Goal: Task Accomplishment & Management: Use online tool/utility

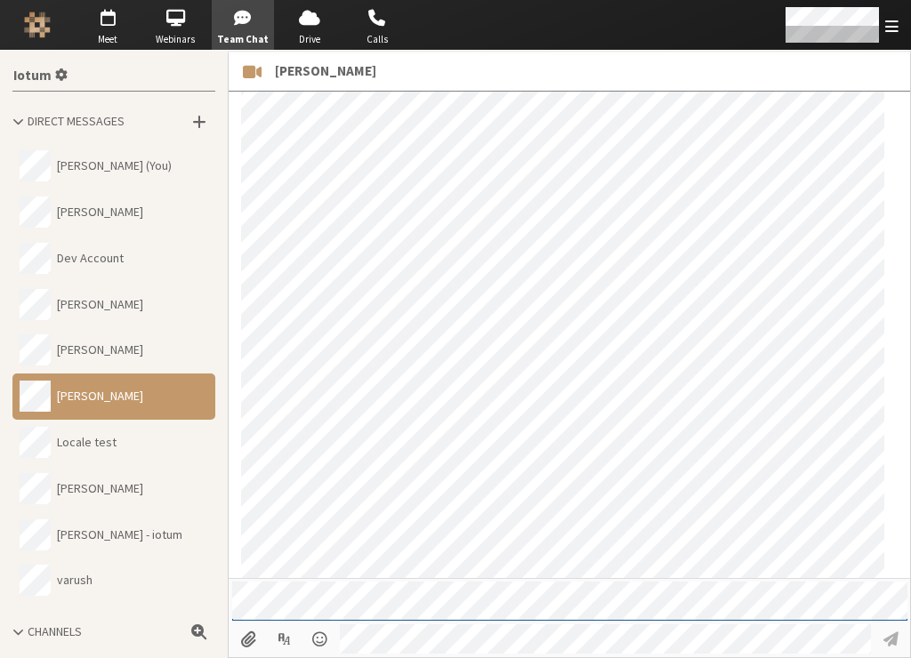
scroll to position [1361, 0]
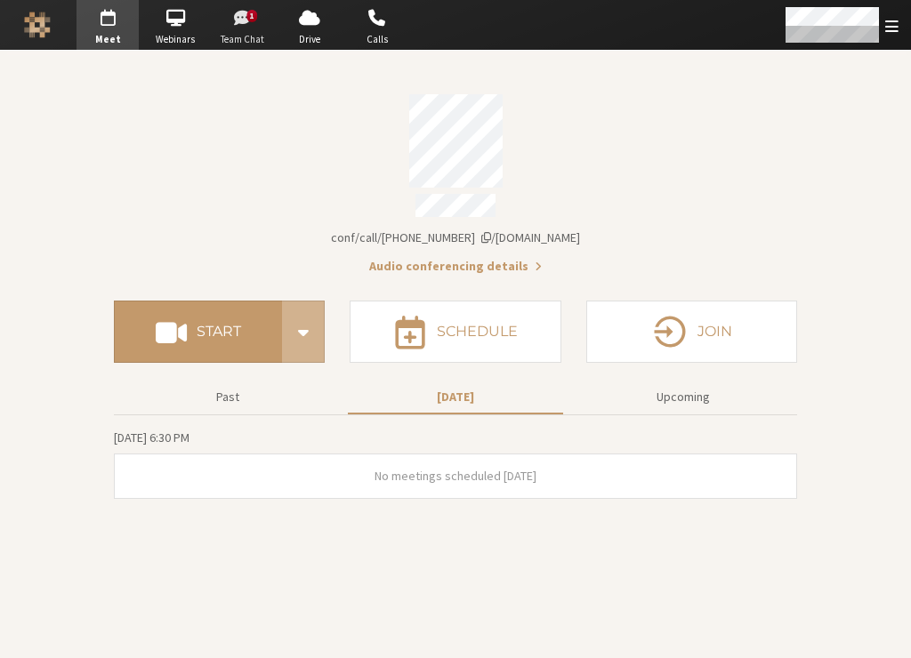
click at [257, 39] on span "Team Chat" at bounding box center [243, 39] width 62 height 15
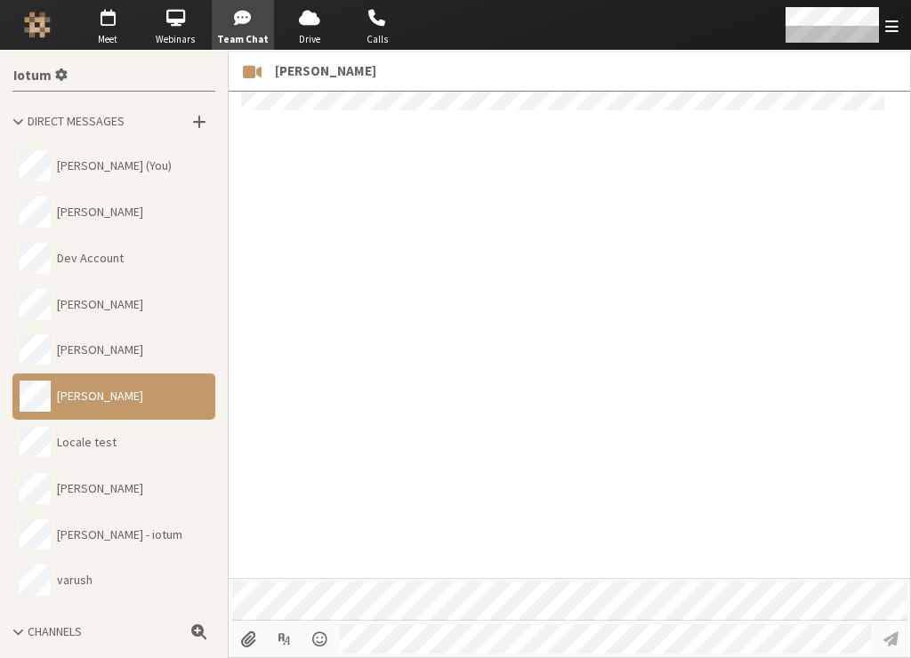
scroll to position [1178, 0]
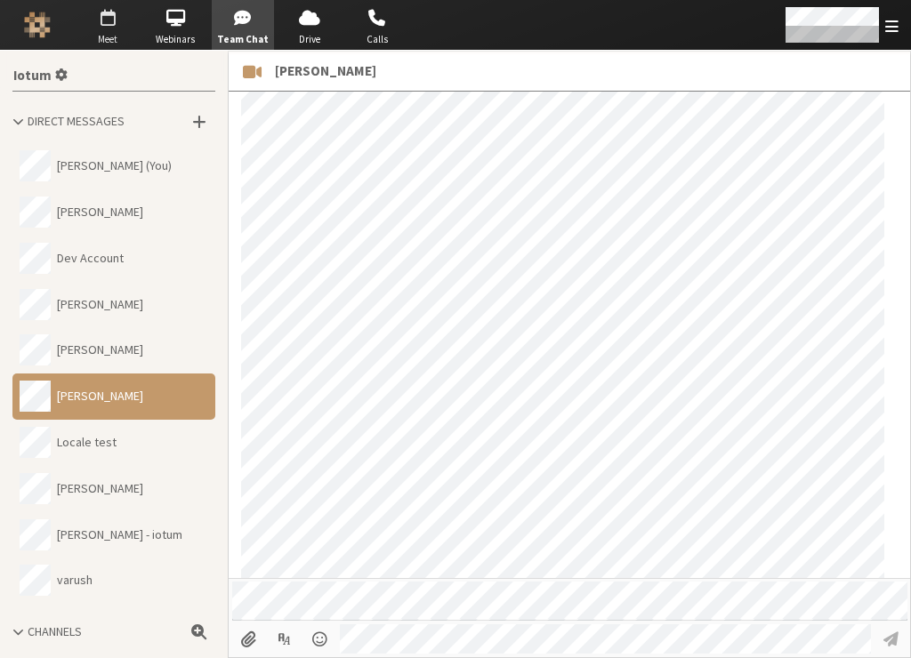
click at [110, 26] on span "button" at bounding box center [107, 18] width 62 height 28
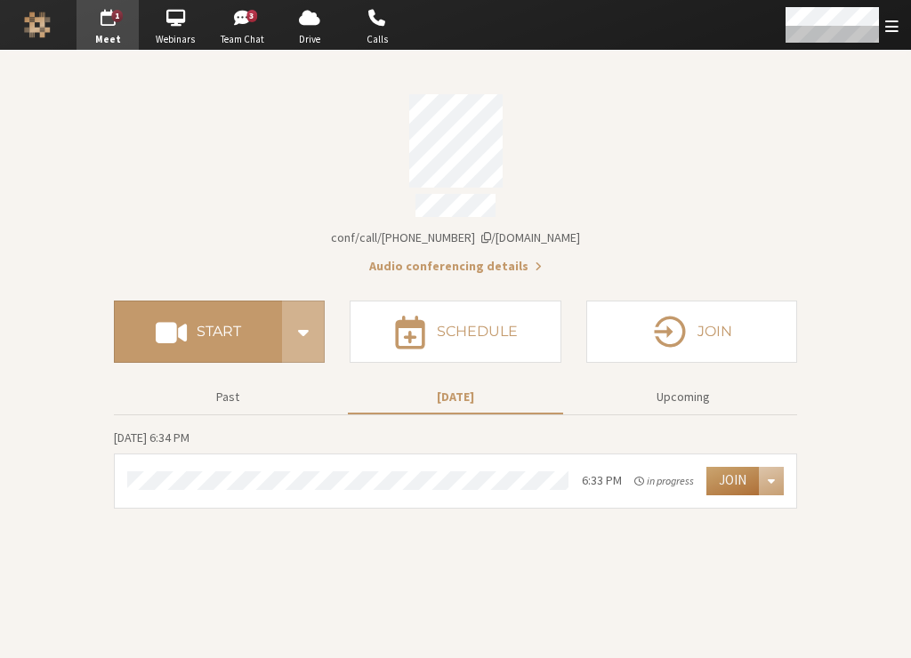
click at [727, 474] on button "Join" at bounding box center [732, 481] width 52 height 28
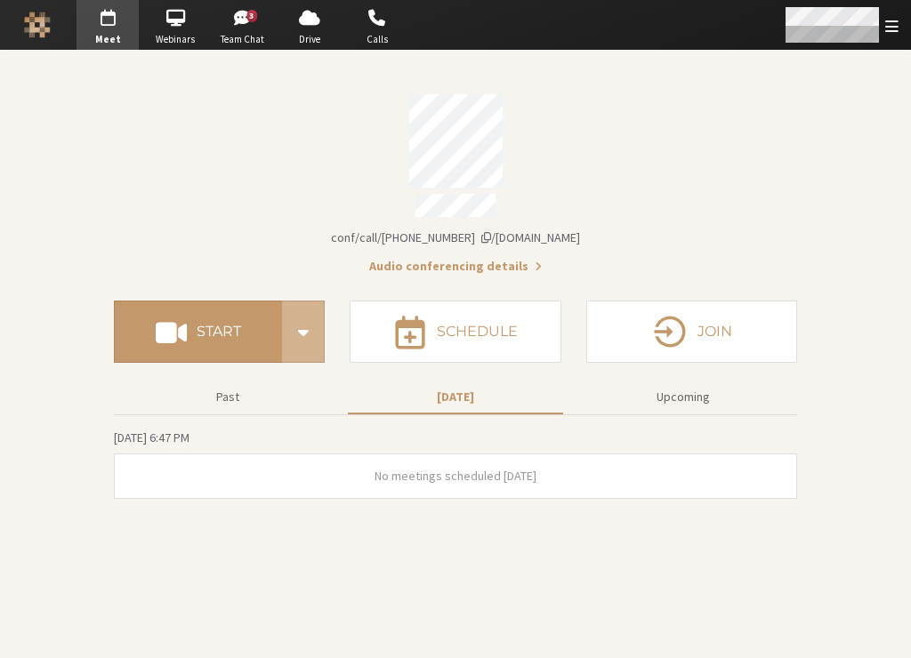
click at [882, 32] on div "Open menu" at bounding box center [840, 25] width 140 height 50
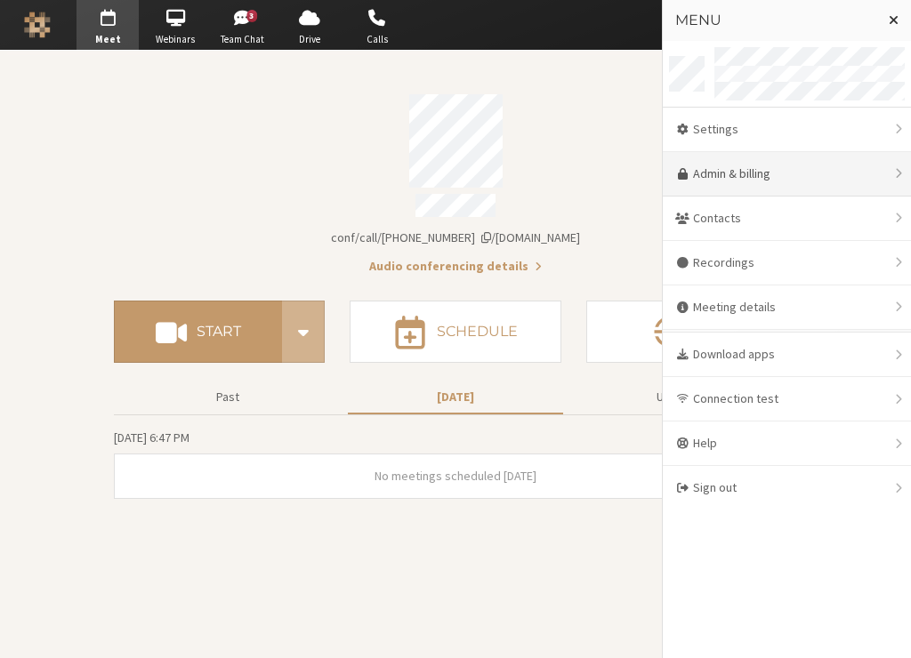
click at [790, 173] on link "Admin & billing" at bounding box center [786, 174] width 248 height 44
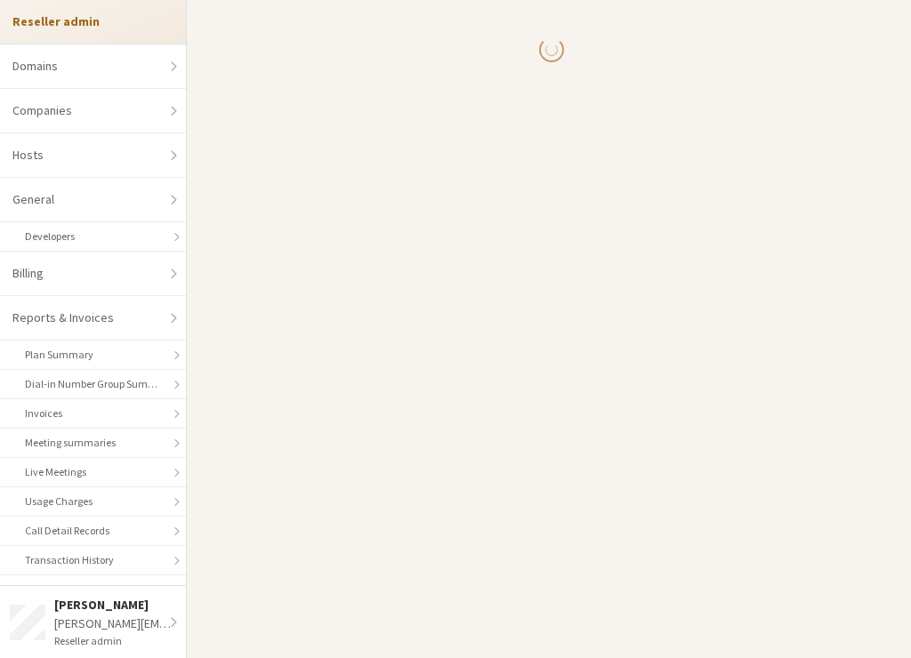
select select "10"
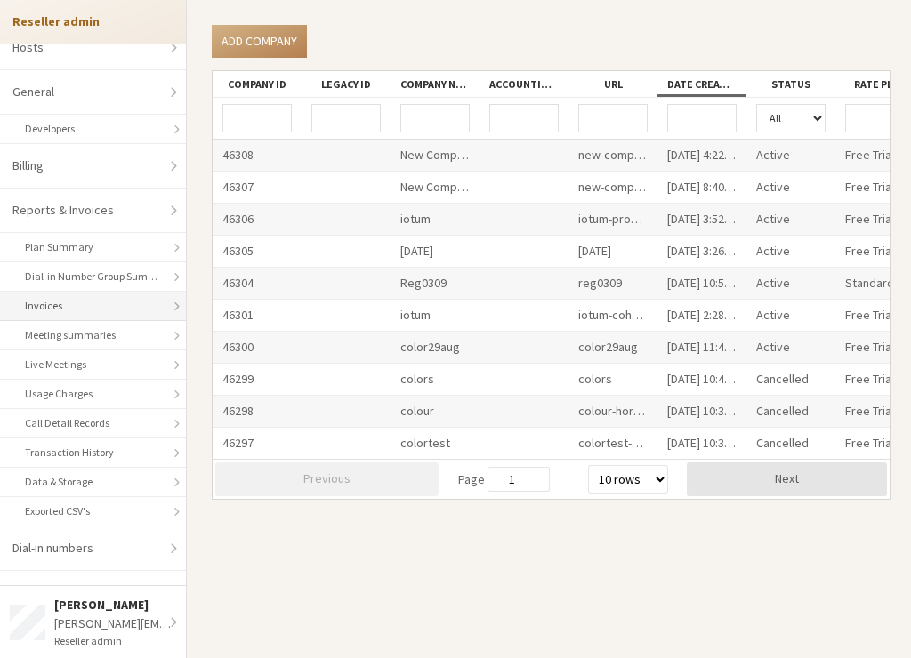
scroll to position [118, 0]
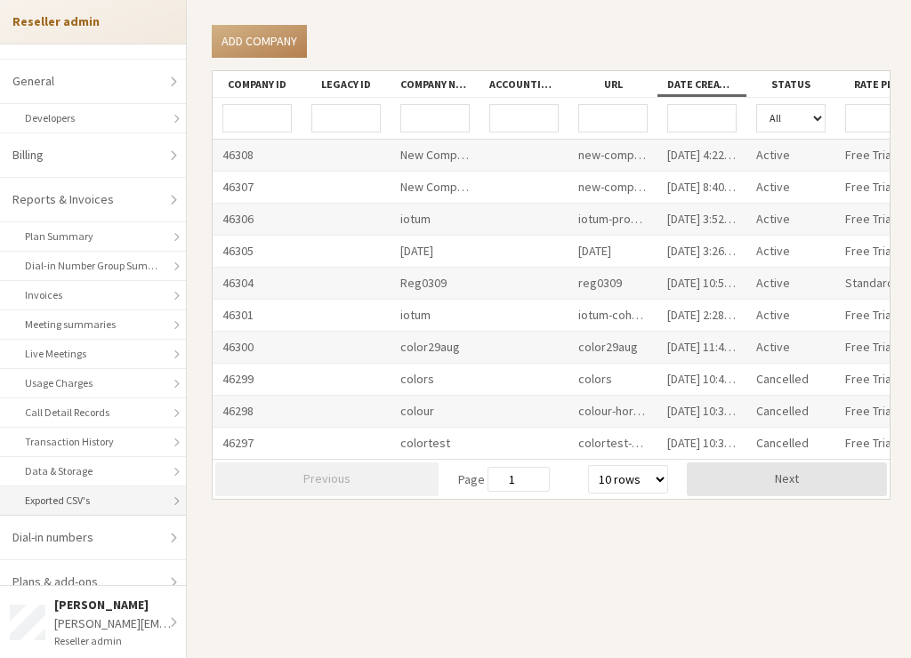
click at [95, 503] on link "Exported CSV's" at bounding box center [93, 500] width 186 height 29
select select "25"
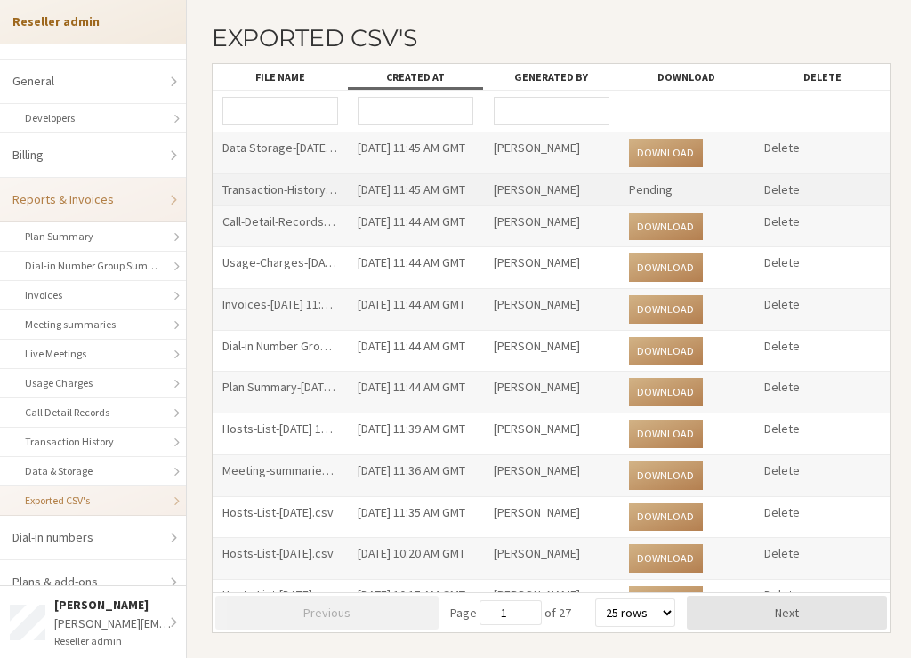
click at [303, 191] on div "Transaction-History-Sep 11 2025 11:44 AM GMT.csv" at bounding box center [280, 189] width 135 height 31
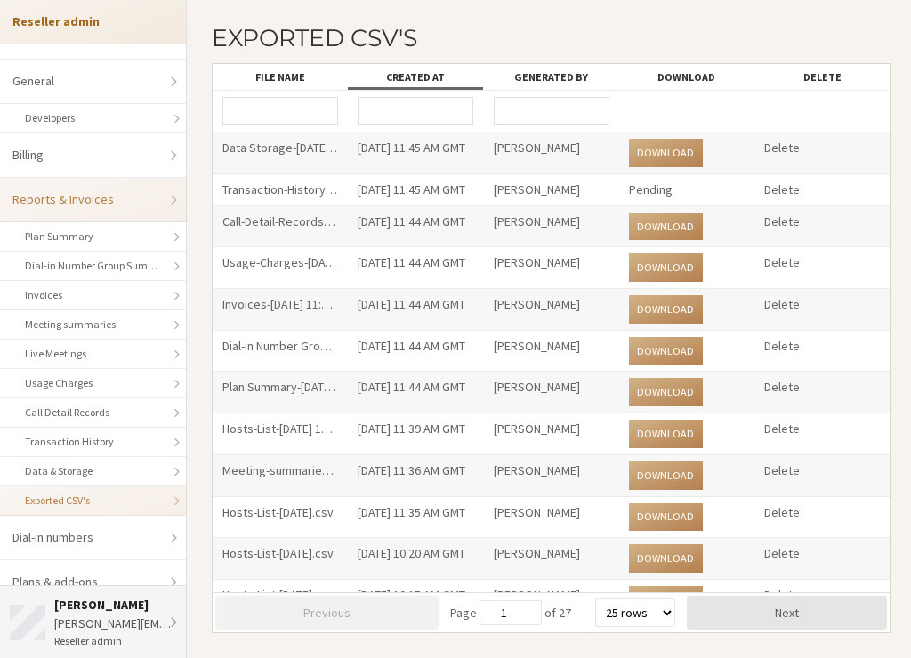
click at [123, 616] on div "anita@iotum.com" at bounding box center [115, 623] width 123 height 19
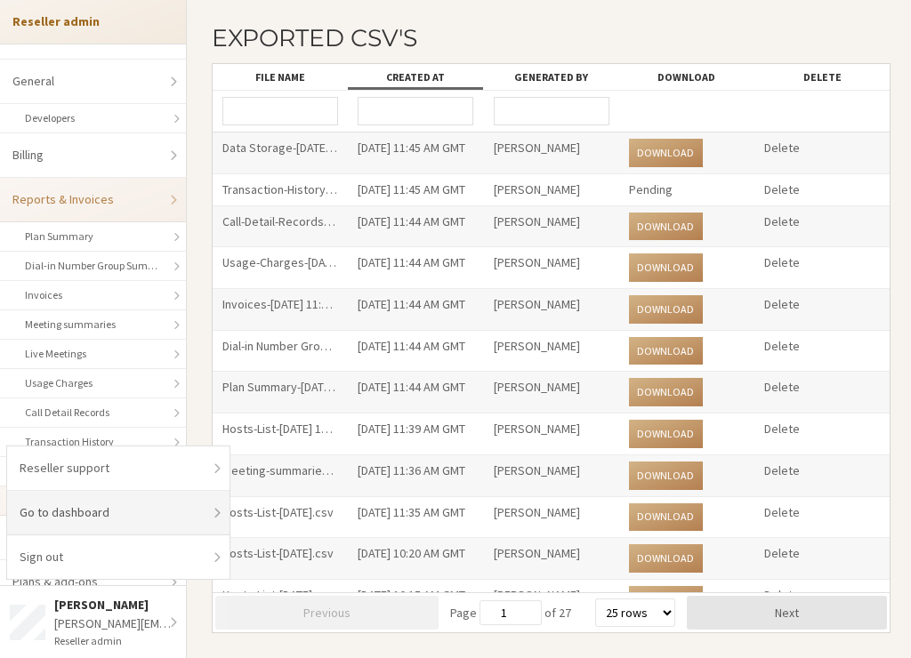
click at [113, 531] on link "Go to dashboard" at bounding box center [118, 513] width 222 height 44
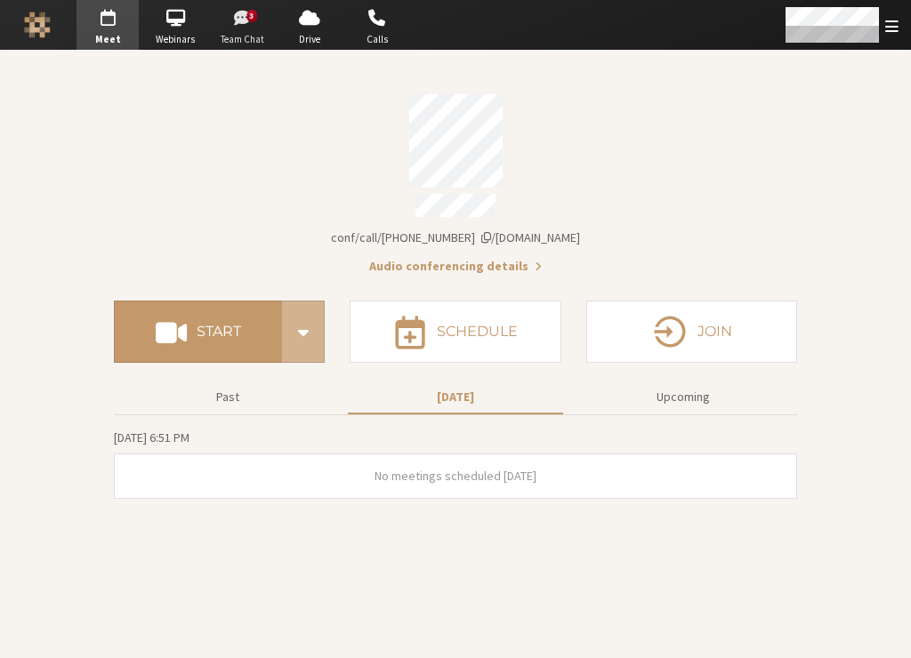
click at [240, 38] on span "Team Chat" at bounding box center [243, 39] width 62 height 15
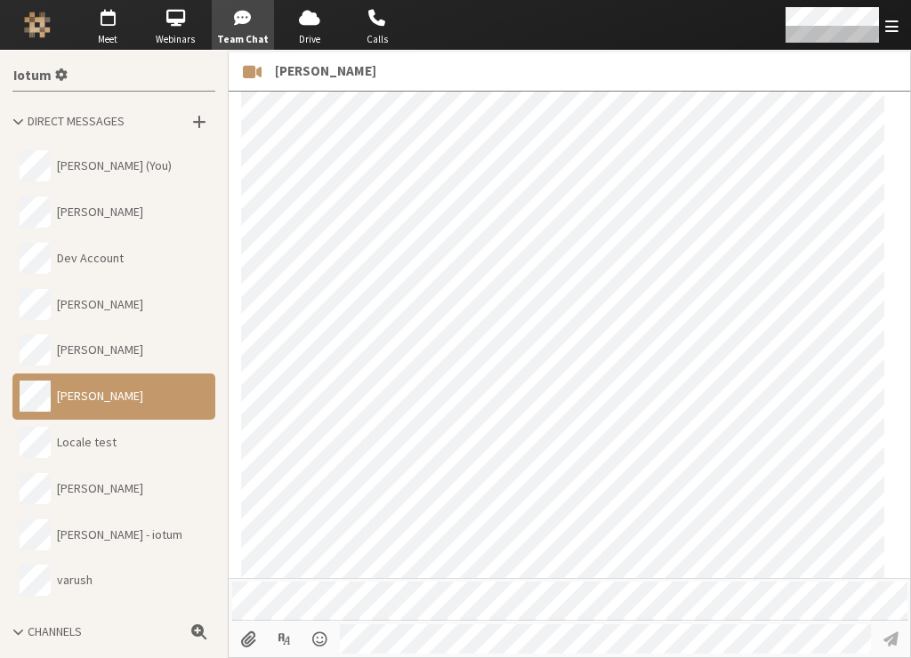
scroll to position [1294, 0]
click at [100, 36] on span "Meet" at bounding box center [107, 39] width 62 height 15
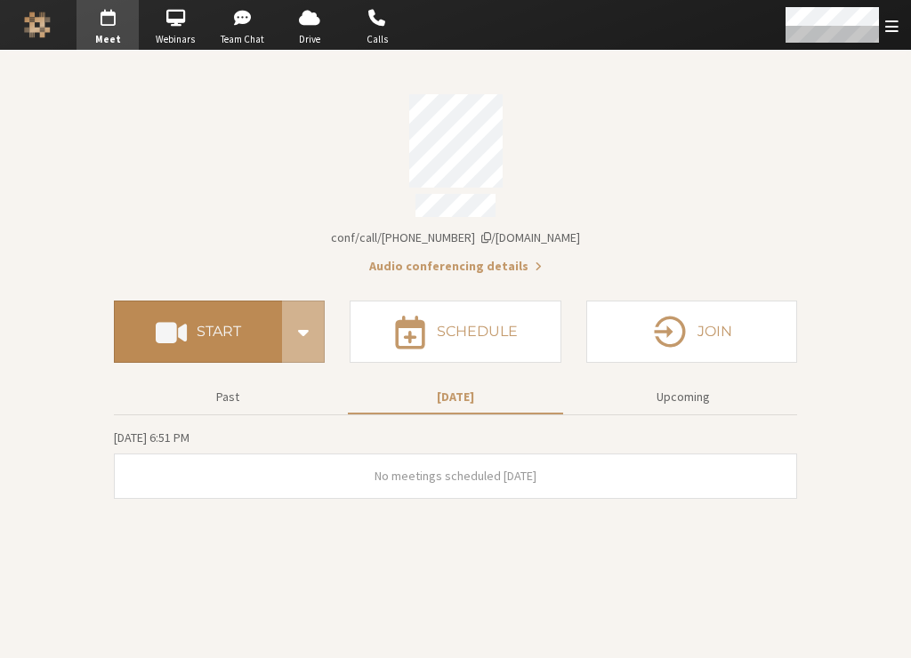
click at [211, 342] on button "Start" at bounding box center [198, 332] width 168 height 62
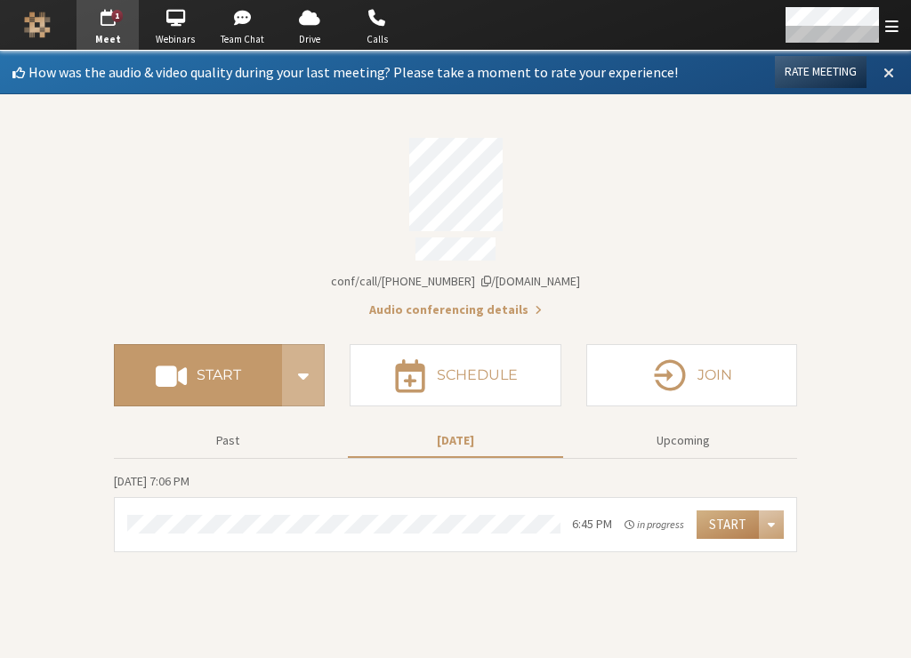
click at [883, 72] on span at bounding box center [888, 72] width 11 height 16
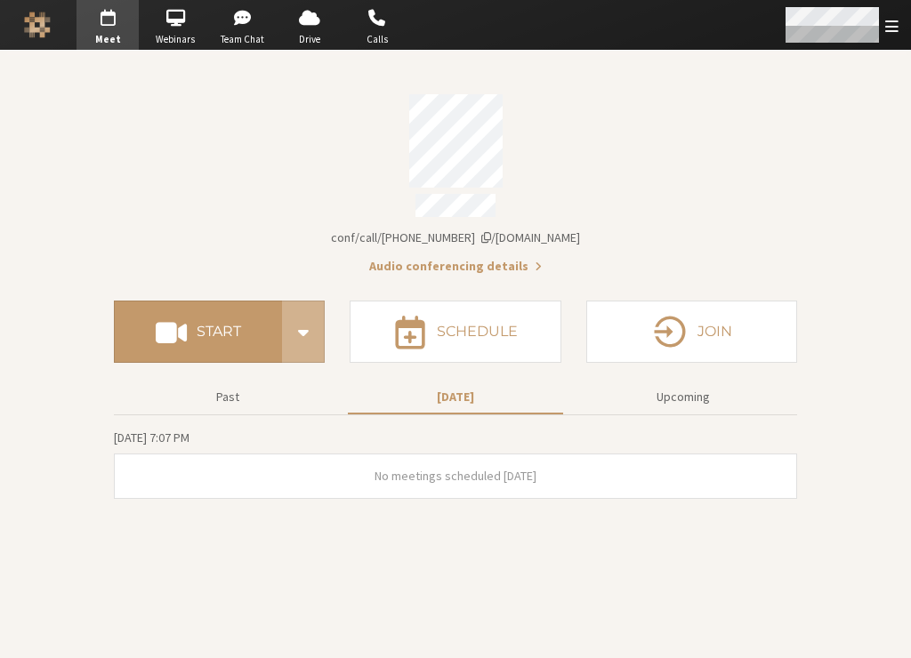
click at [895, 29] on span "Open menu" at bounding box center [891, 26] width 13 height 17
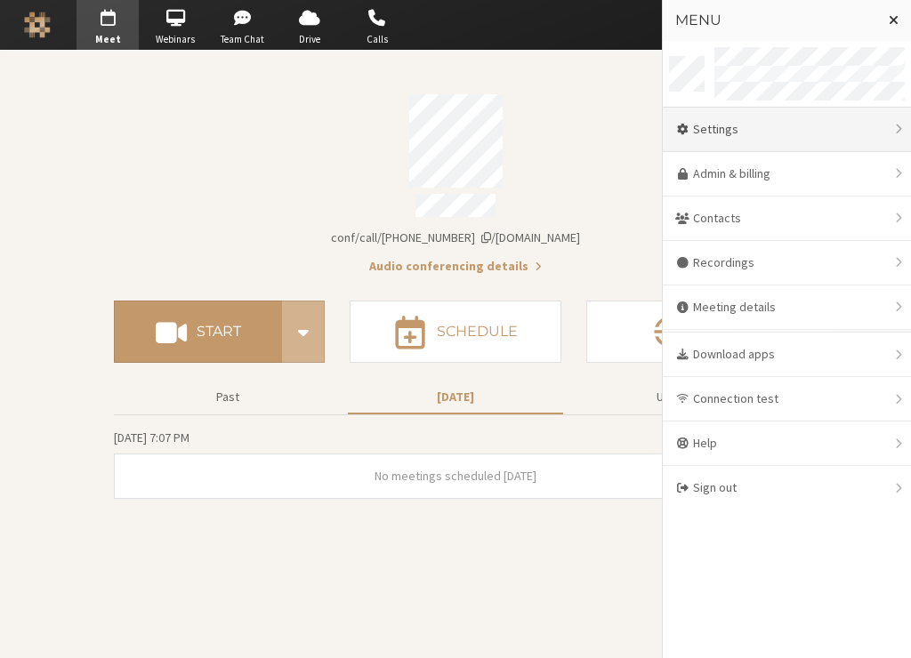
click at [793, 124] on div "Settings" at bounding box center [786, 130] width 248 height 44
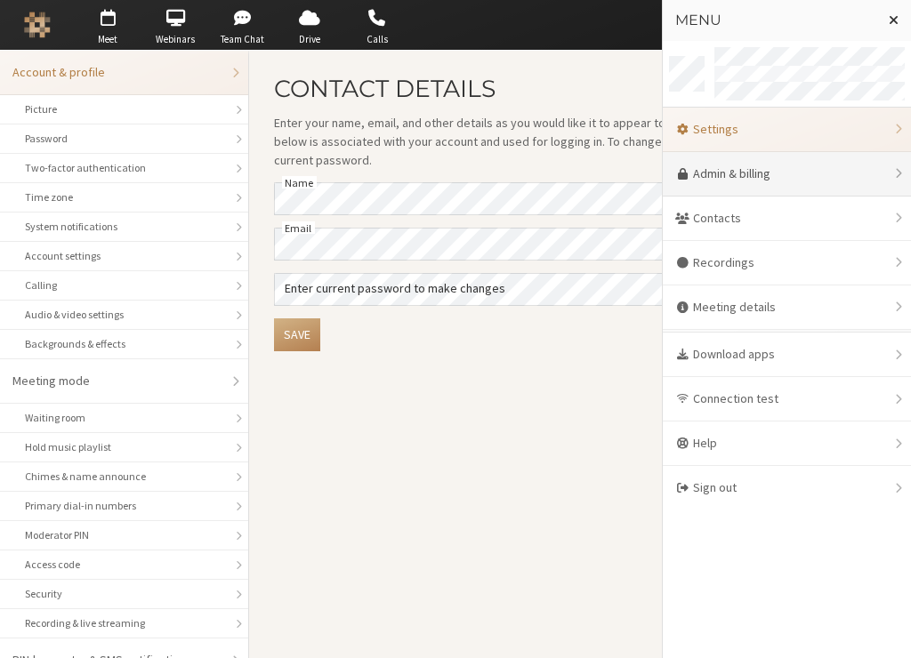
click at [750, 173] on link "Admin & billing" at bounding box center [786, 174] width 248 height 44
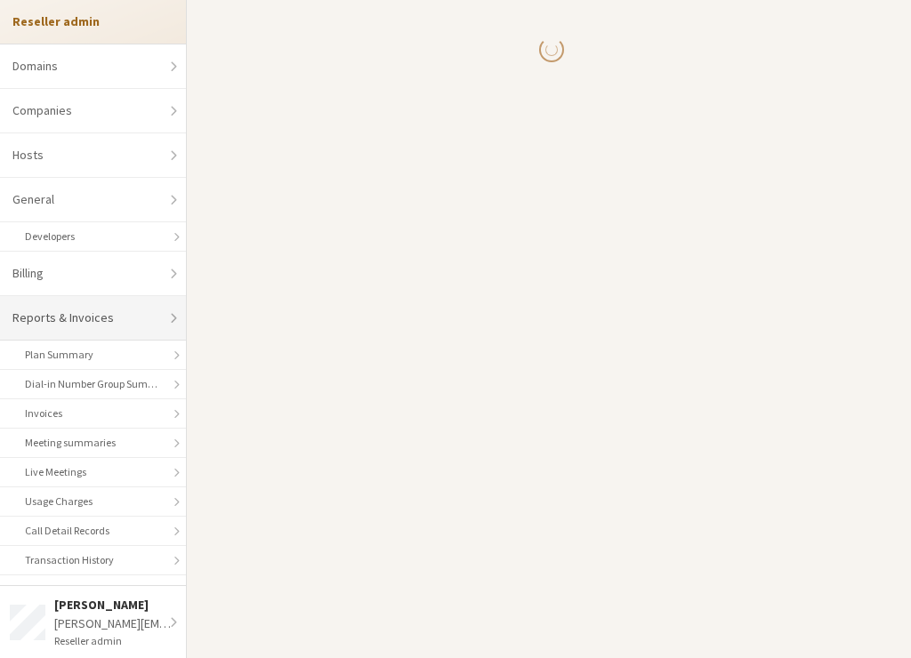
select select "10"
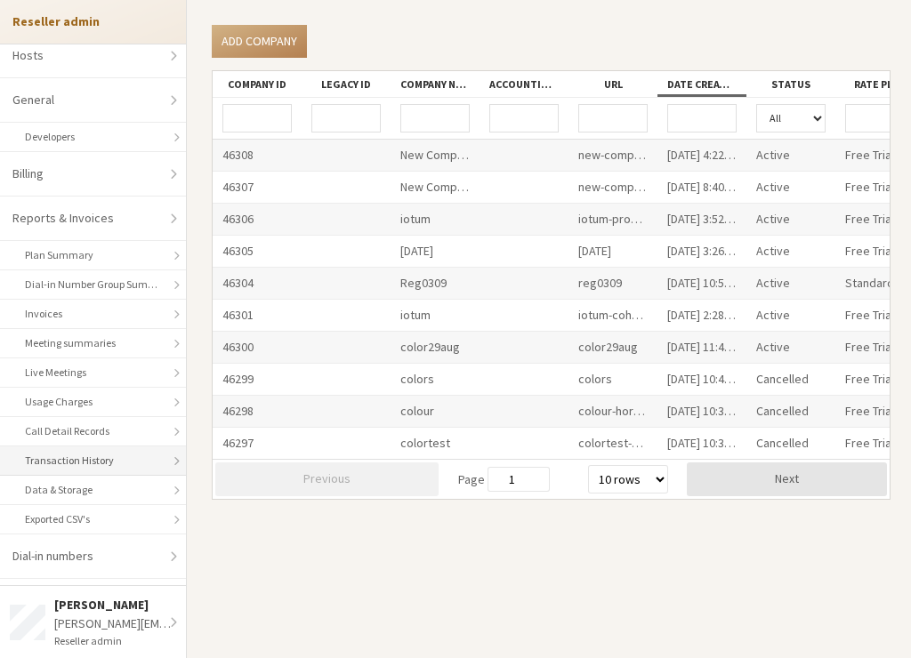
scroll to position [100, 0]
click at [63, 512] on link "Exported CSV's" at bounding box center [93, 518] width 186 height 29
select select "25"
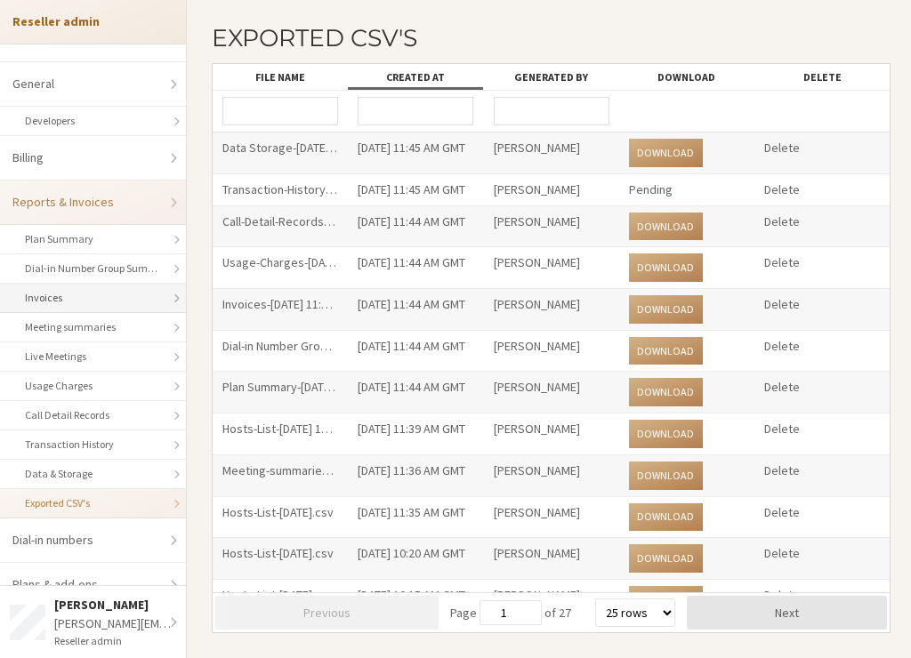
scroll to position [125, 0]
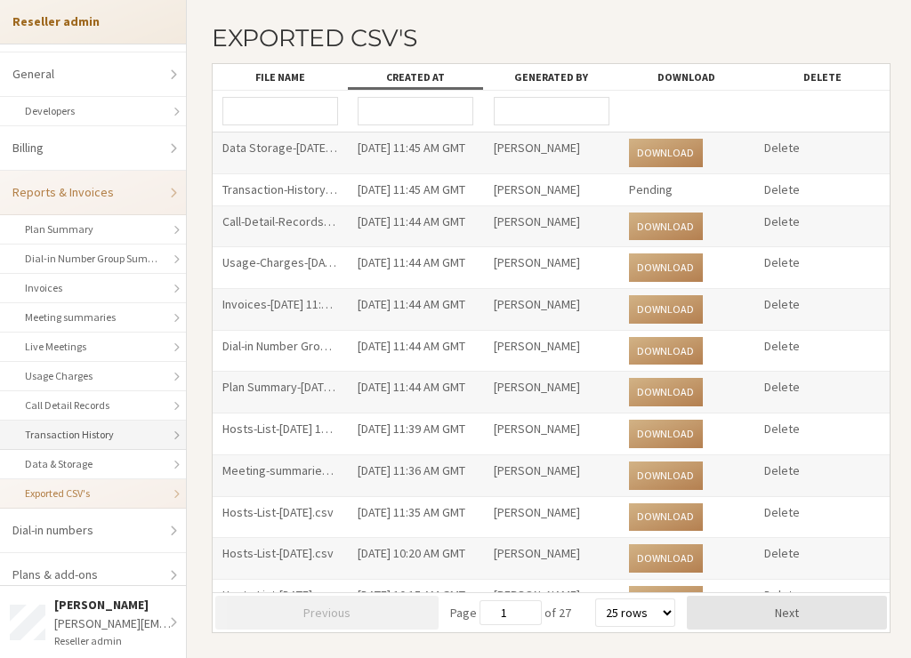
click at [114, 433] on link "Transaction History" at bounding box center [93, 435] width 186 height 29
select select "25"
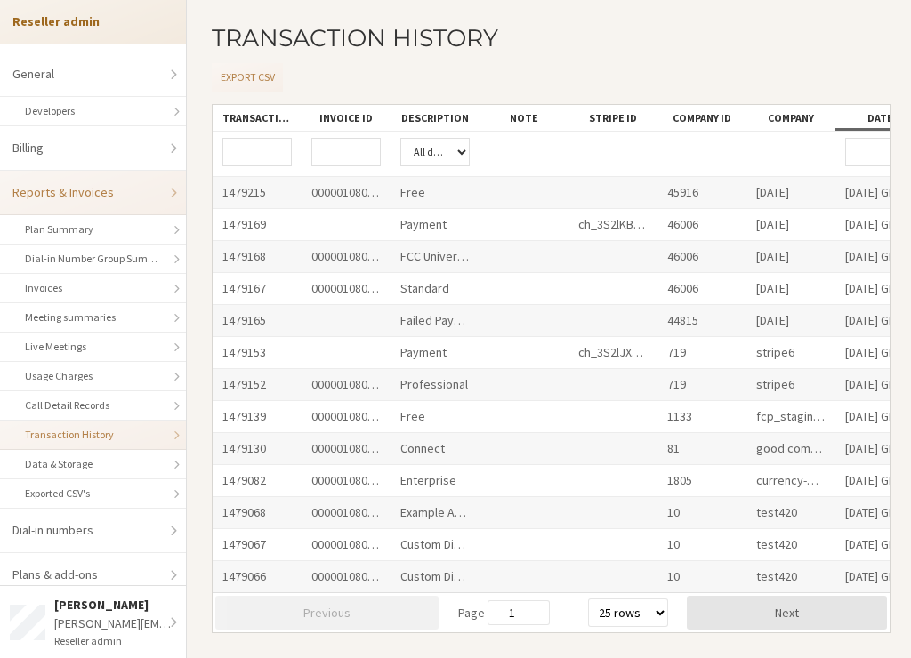
click at [512, 607] on input "1" at bounding box center [518, 612] width 62 height 25
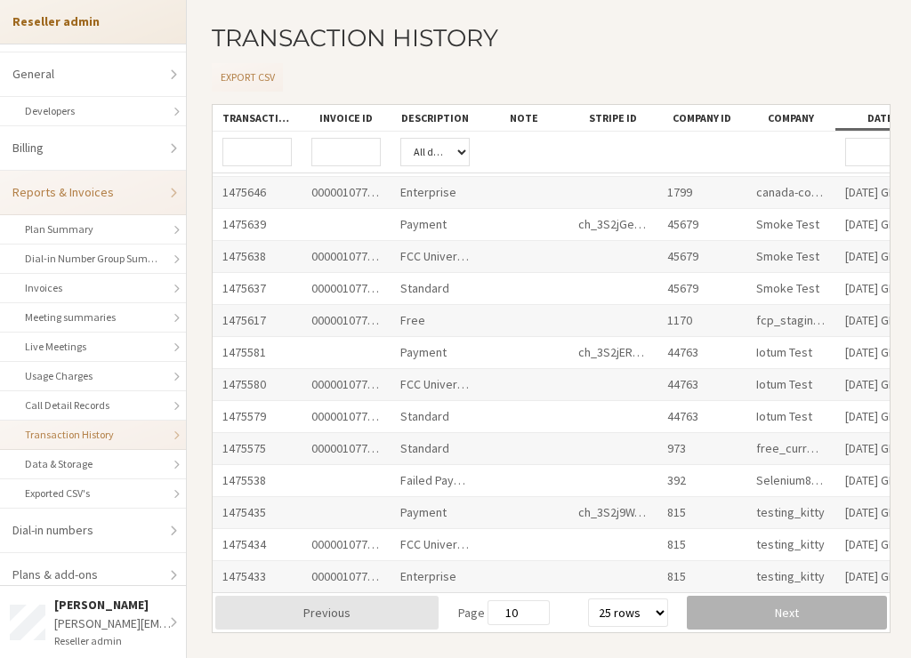
click at [790, 613] on button "Next" at bounding box center [786, 613] width 200 height 34
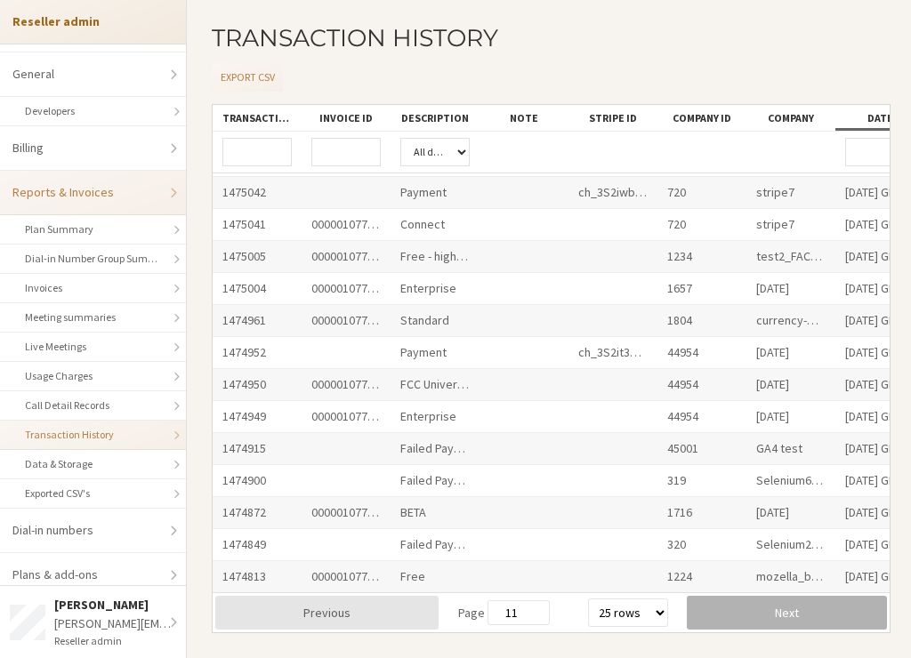
click at [790, 613] on button "Next" at bounding box center [786, 613] width 200 height 34
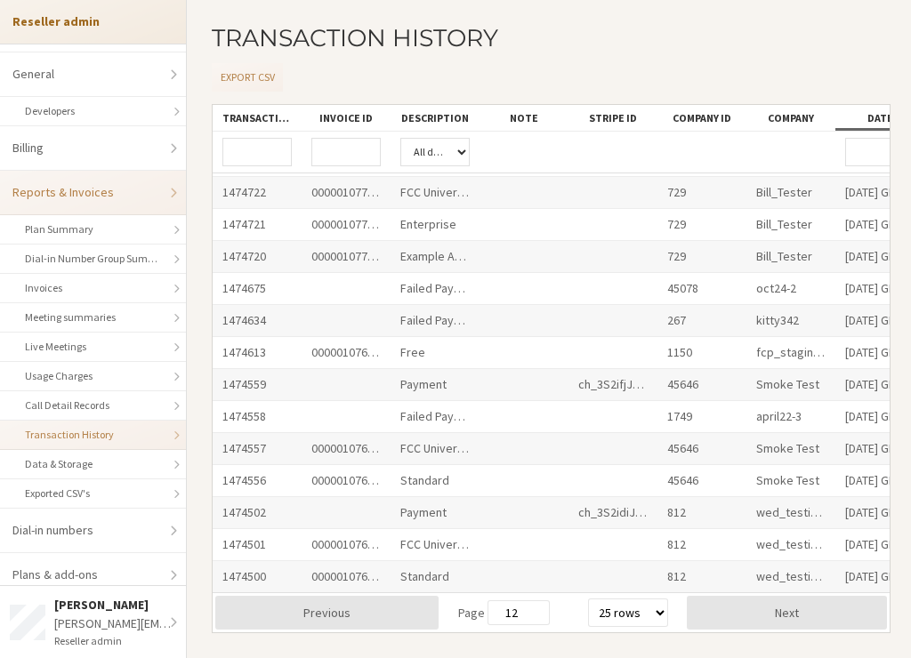
click at [542, 614] on input "12" at bounding box center [518, 612] width 62 height 25
type input "1"
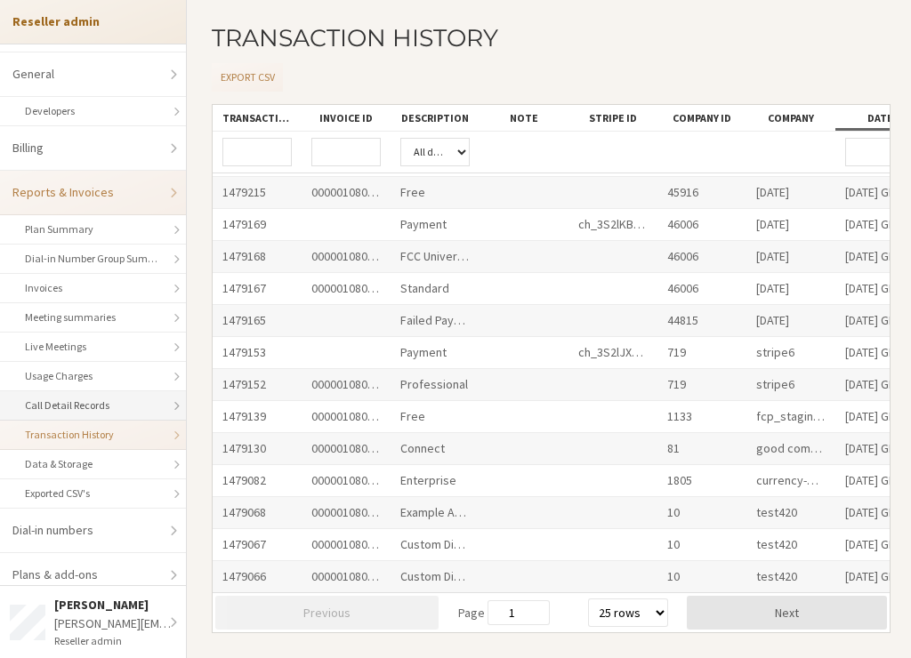
click at [52, 412] on link "Call Detail Records" at bounding box center [93, 405] width 186 height 29
select select "25"
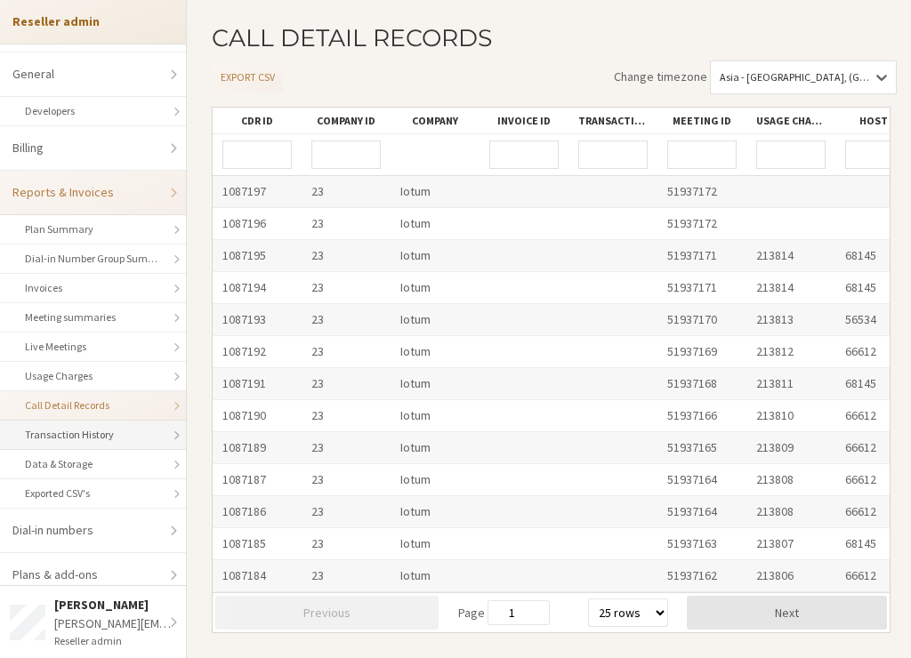
click at [56, 426] on link "Transaction History" at bounding box center [93, 435] width 186 height 29
select select "25"
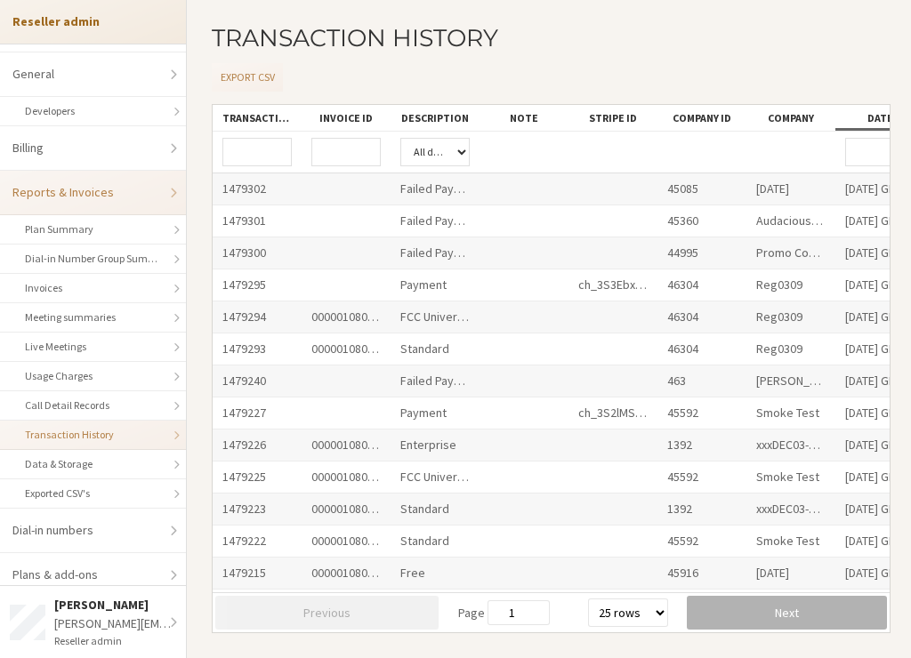
click at [772, 623] on button "Next" at bounding box center [786, 613] width 200 height 34
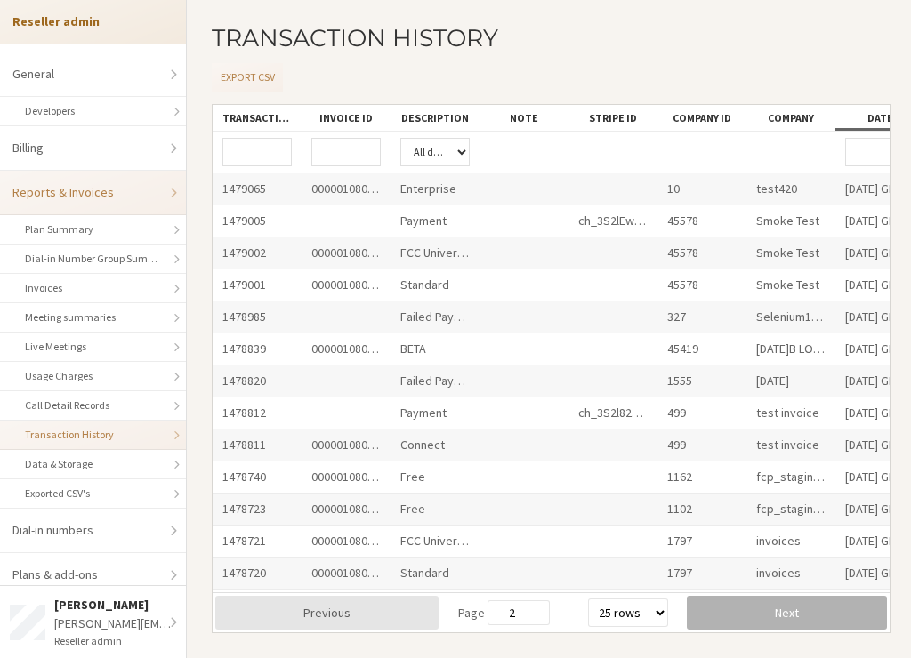
click at [772, 623] on button "Next" at bounding box center [786, 613] width 200 height 34
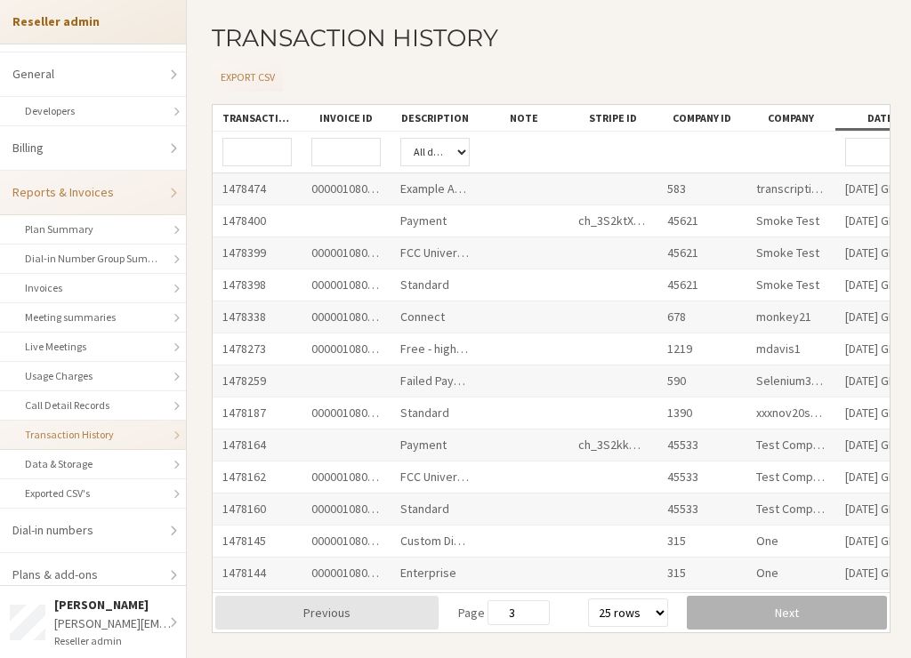
click at [772, 623] on button "Next" at bounding box center [786, 613] width 200 height 34
type input "4"
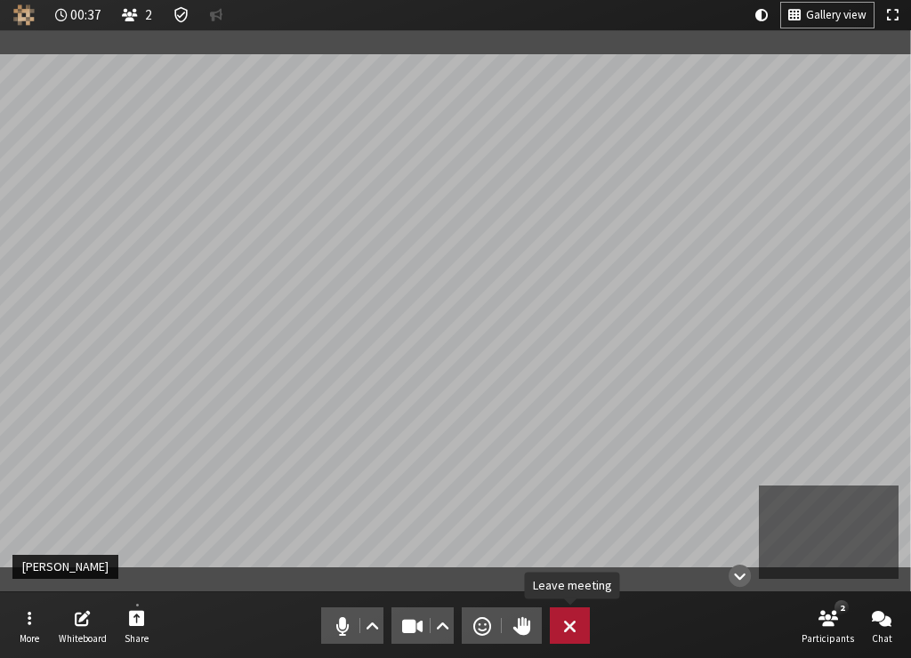
click at [581, 614] on button "Leave" at bounding box center [570, 625] width 40 height 36
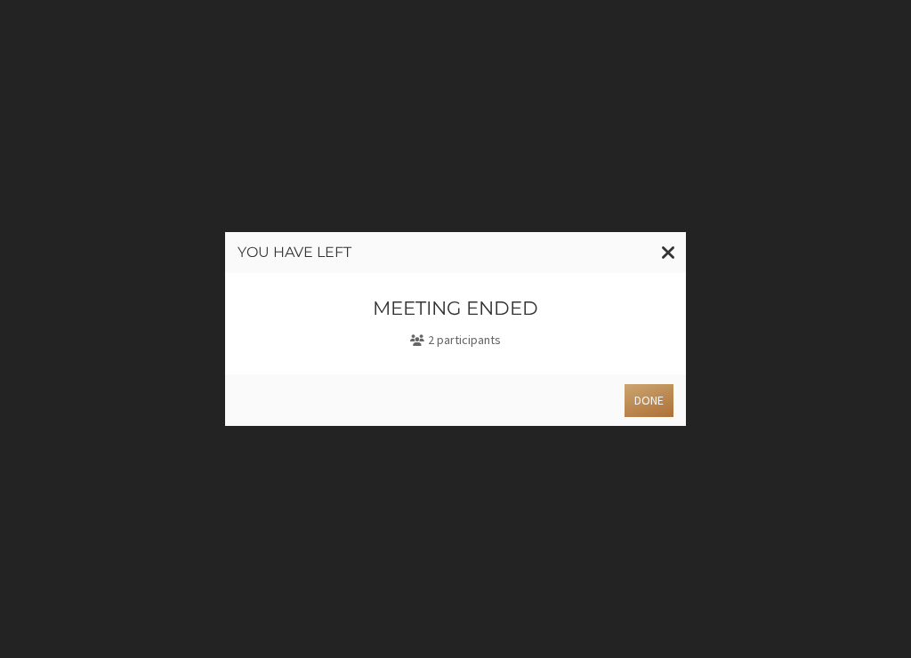
click at [638, 411] on button "Done" at bounding box center [648, 400] width 49 height 33
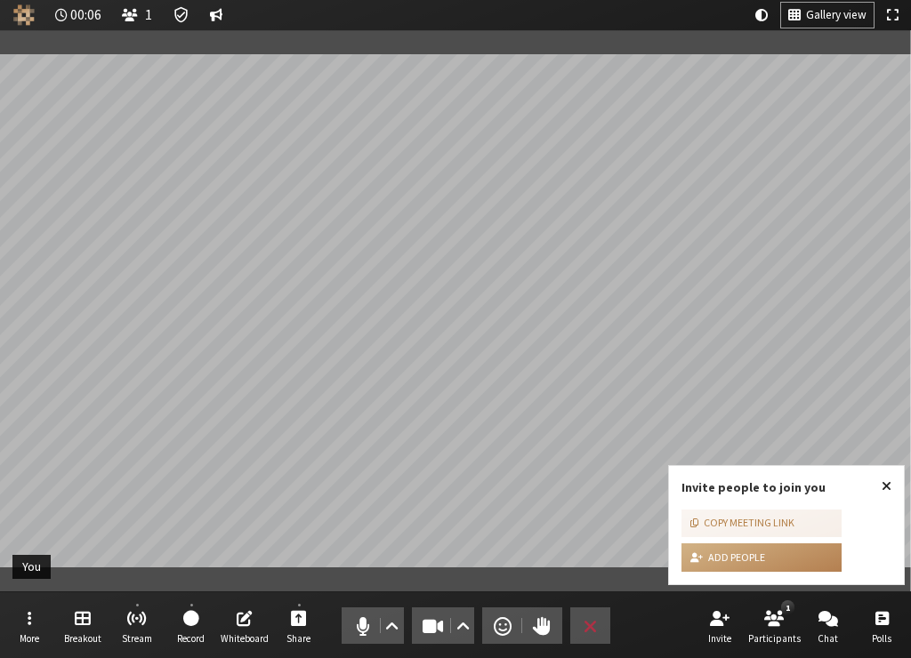
click at [881, 484] on span "Close popover" at bounding box center [886, 485] width 10 height 14
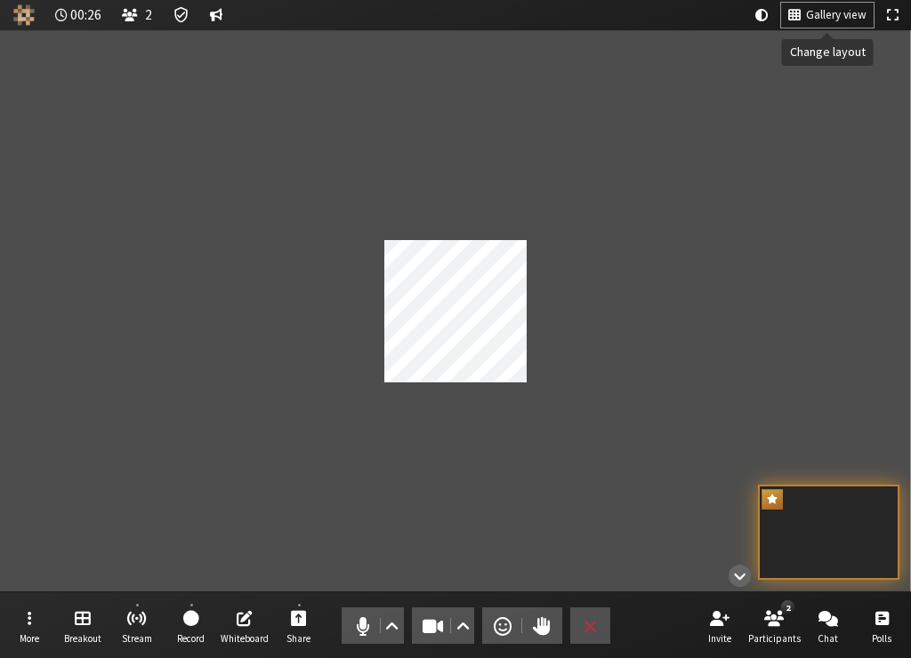
click at [826, 9] on span "Gallery view" at bounding box center [836, 15] width 60 height 13
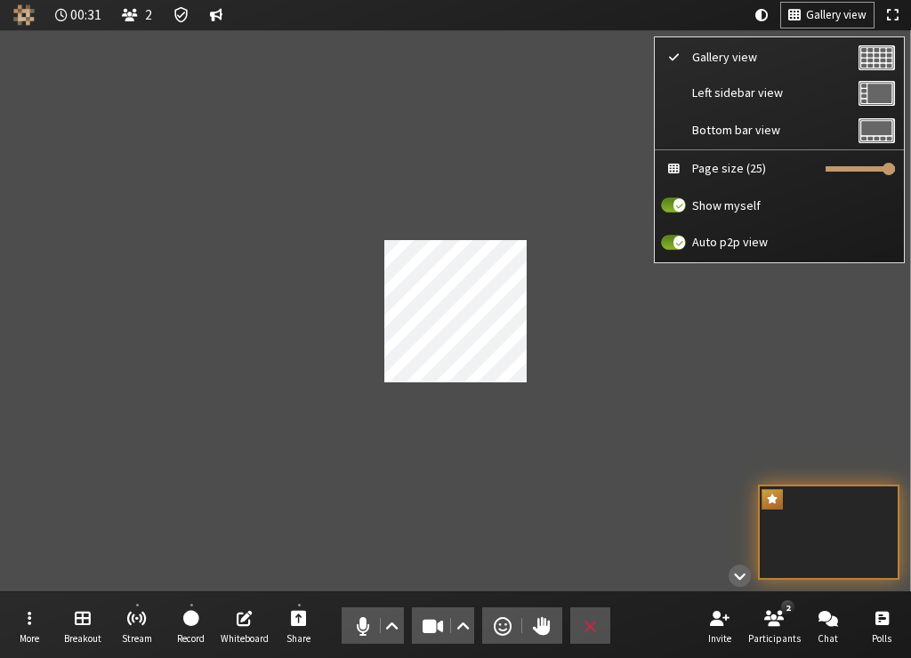
click at [691, 401] on div "Participant" at bounding box center [455, 310] width 911 height 561
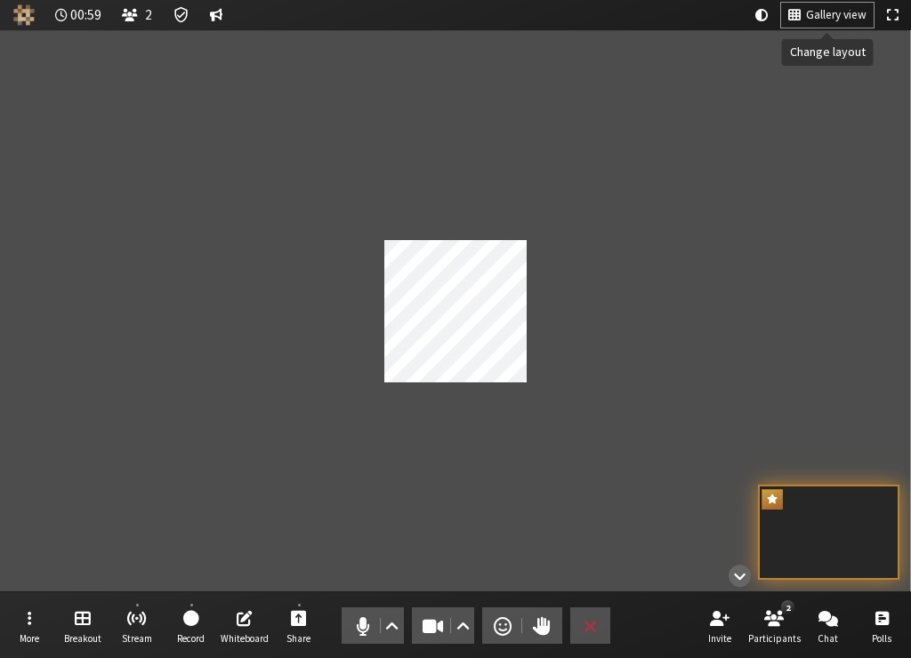
click at [856, 22] on button "Gallery view" at bounding box center [827, 15] width 92 height 25
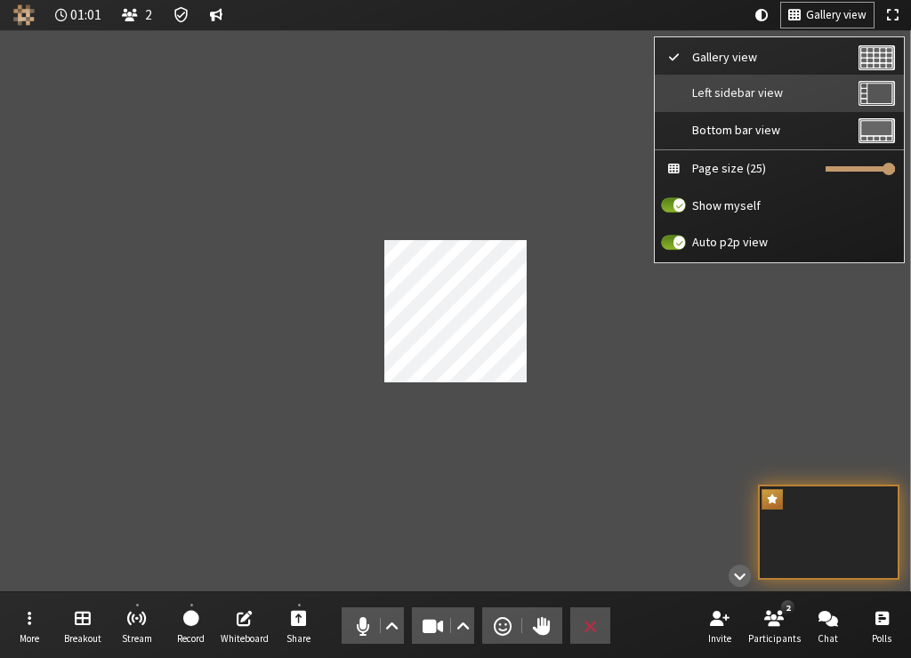
click at [760, 84] on button "Left sidebar view" at bounding box center [778, 93] width 249 height 37
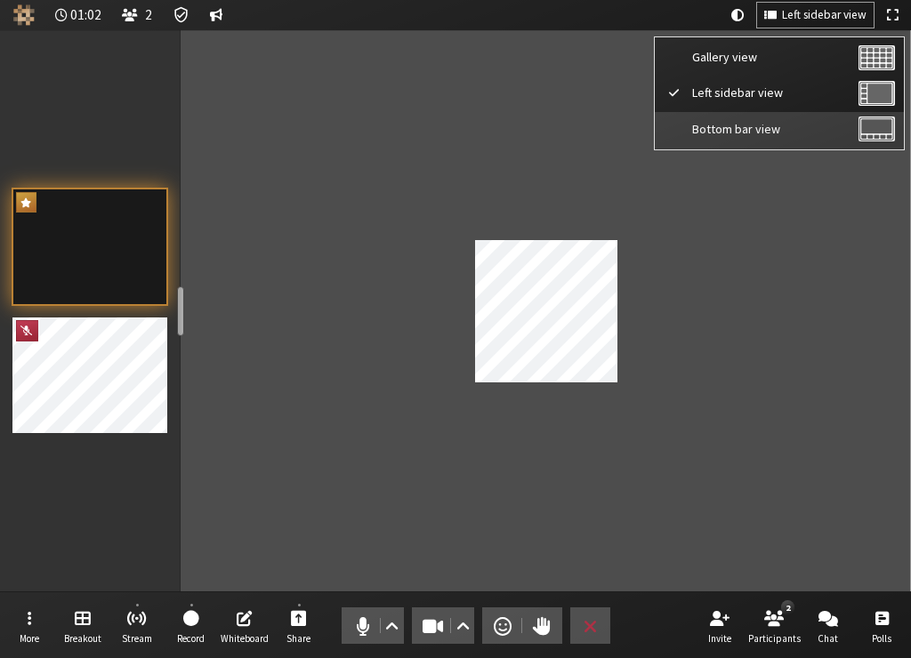
click at [754, 116] on button "Bottom bar view" at bounding box center [778, 130] width 249 height 37
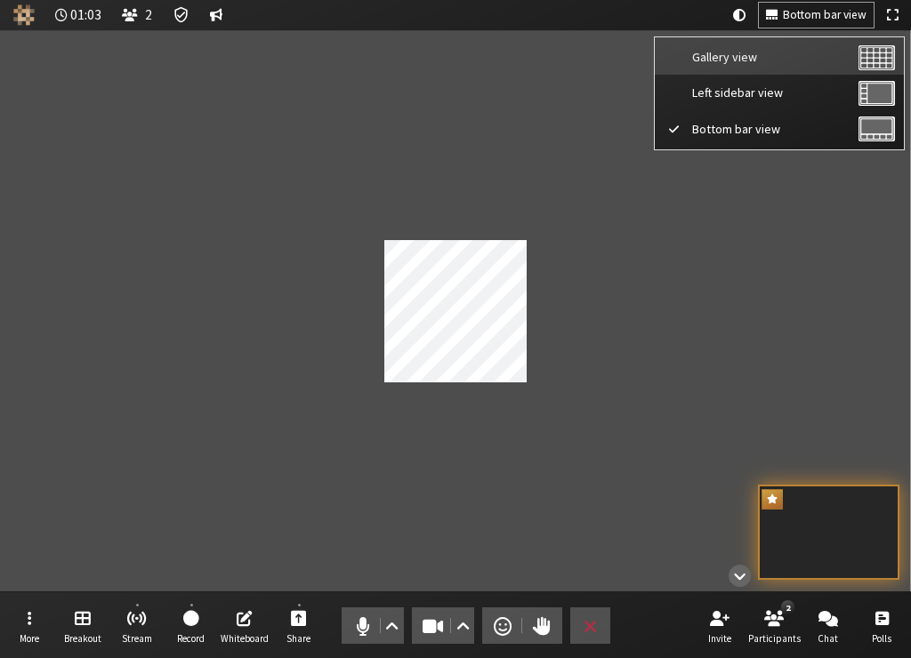
click at [747, 63] on span "Gallery view" at bounding box center [773, 57] width 163 height 13
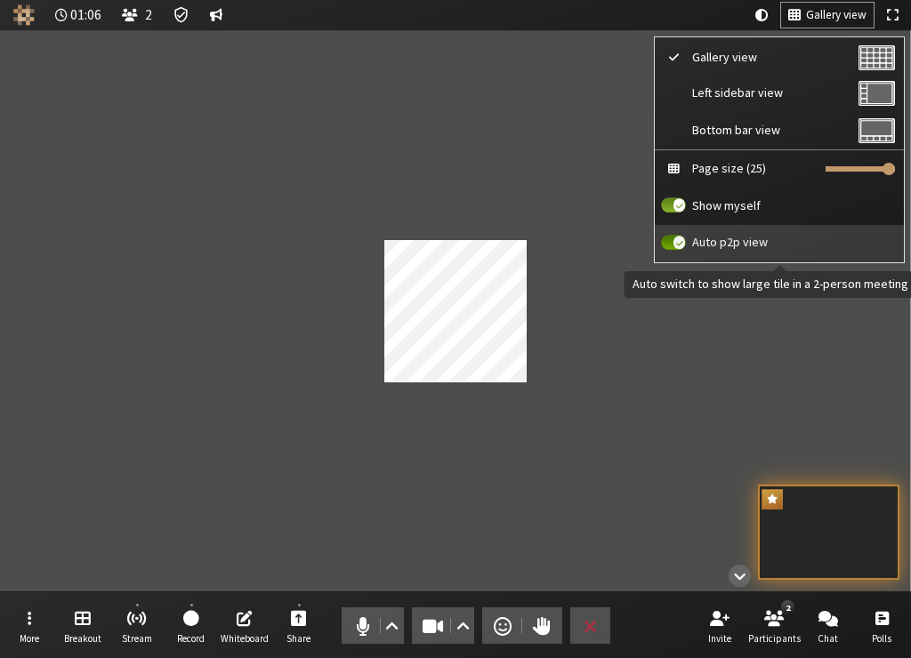
click at [742, 239] on span "Auto p2p view" at bounding box center [793, 242] width 203 height 13
click at [686, 239] on input "Auto p2p view" at bounding box center [673, 243] width 25 height 16
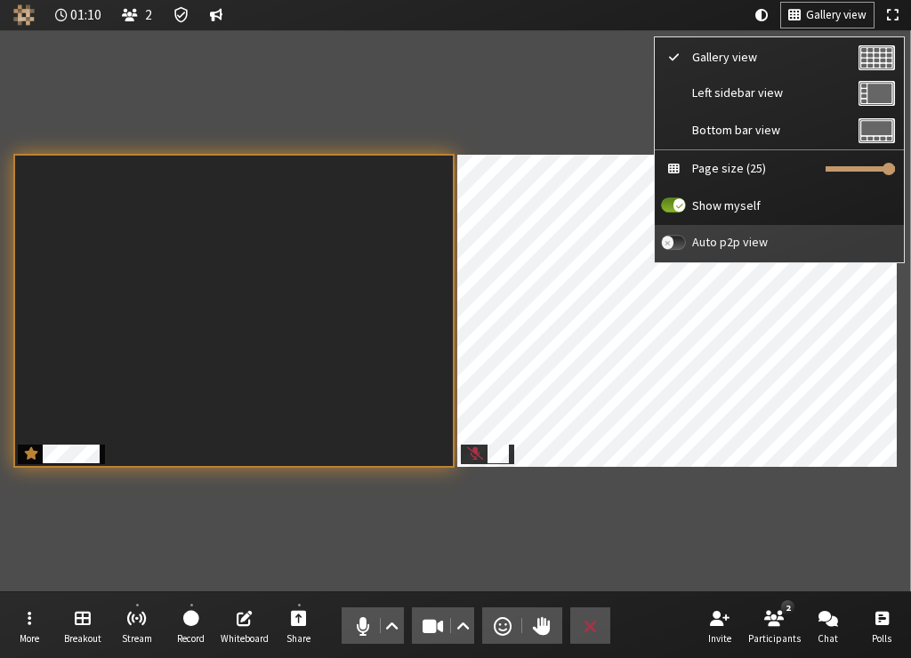
click at [742, 239] on span "Auto p2p view" at bounding box center [793, 242] width 203 height 13
click at [686, 239] on input "Auto p2p view" at bounding box center [673, 243] width 25 height 16
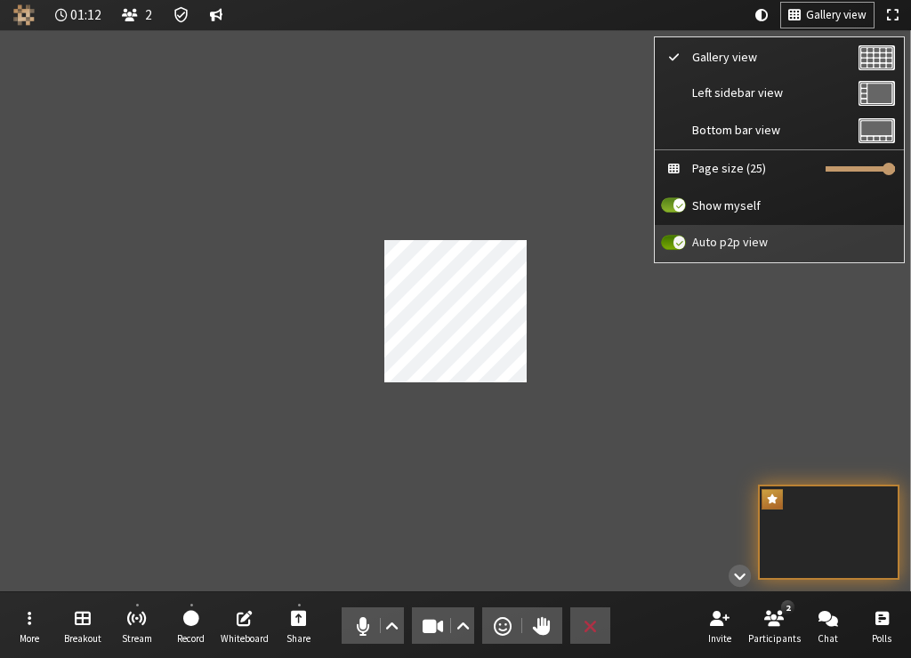
click at [742, 239] on span "Auto p2p view" at bounding box center [793, 242] width 203 height 13
click at [686, 239] on input "Auto p2p view" at bounding box center [673, 243] width 25 height 16
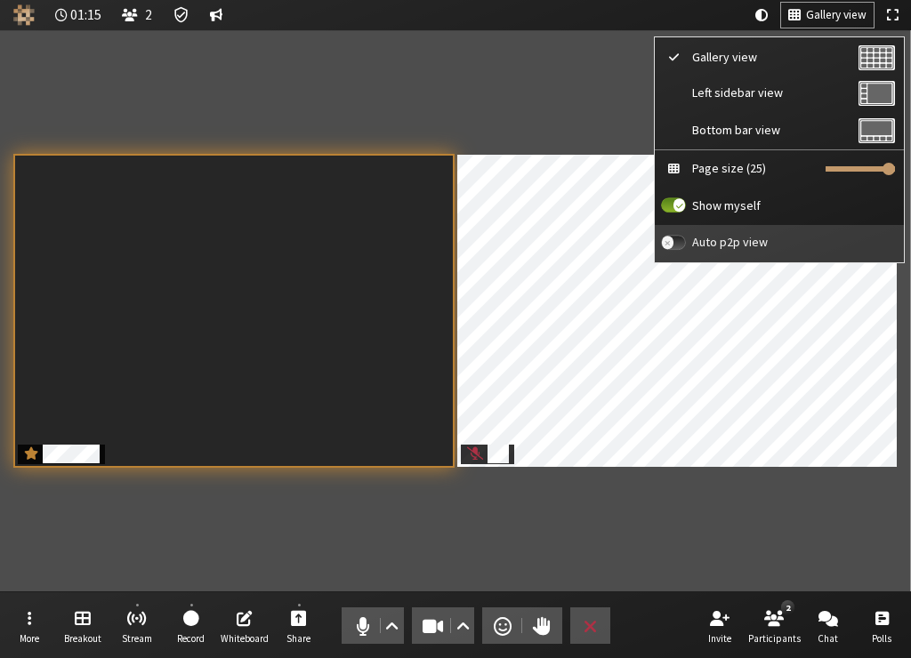
click at [742, 239] on span "Auto p2p view" at bounding box center [793, 242] width 203 height 13
click at [686, 239] on input "Auto p2p view" at bounding box center [673, 243] width 25 height 16
checkbox input "true"
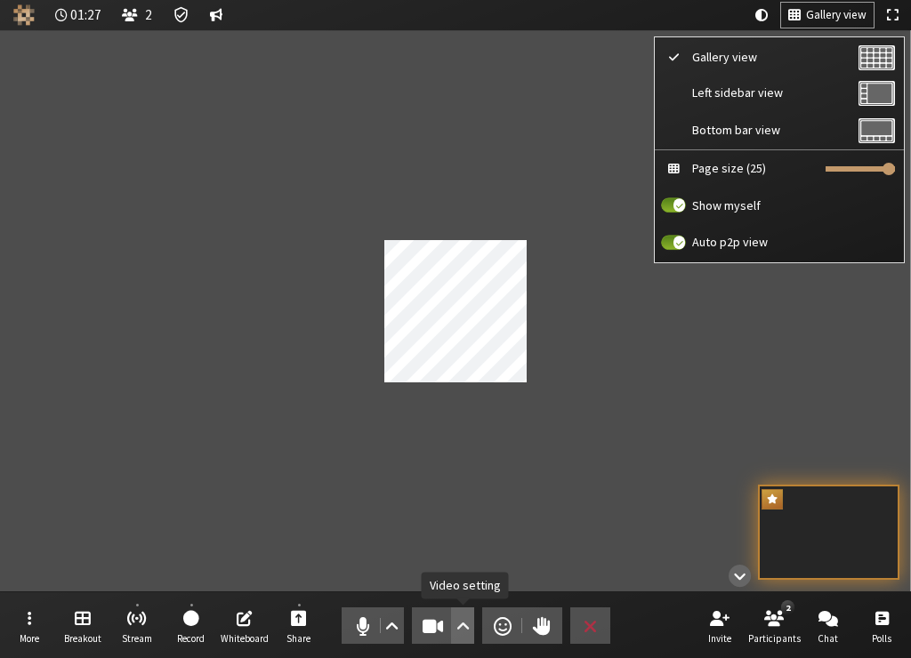
click at [465, 621] on span "Video setting" at bounding box center [462, 626] width 13 height 25
click at [285, 475] on div "Participant" at bounding box center [455, 310] width 911 height 561
click at [594, 622] on span "End or leave meeting" at bounding box center [589, 626] width 13 height 25
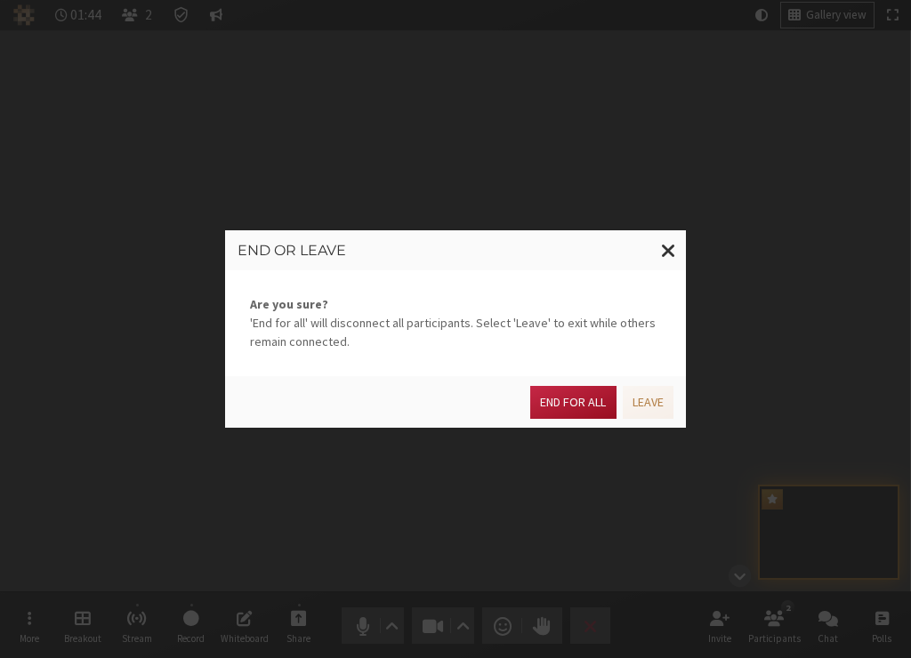
click at [574, 408] on button "End for all" at bounding box center [572, 402] width 85 height 33
